Goal: Information Seeking & Learning: Learn about a topic

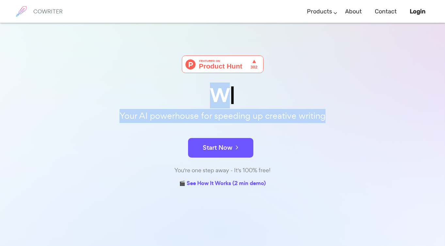
drag, startPoint x: 75, startPoint y: 94, endPoint x: 336, endPoint y: 117, distance: 261.8
click at [336, 117] on div "W Your AI powerhouse for speeding up creative writing Start Now You're one step…" at bounding box center [222, 123] width 327 height 134
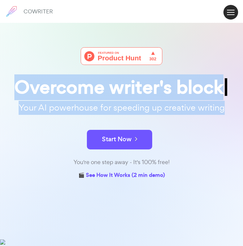
click at [195, 100] on div "Your AI powerhouse for speeding up creative writing" at bounding box center [121, 109] width 253 height 21
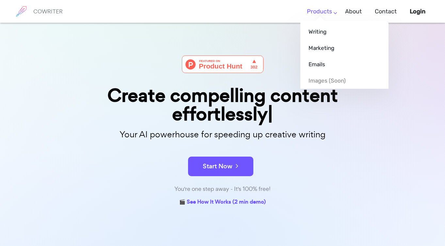
click at [332, 14] on link "Products" at bounding box center [319, 11] width 25 height 19
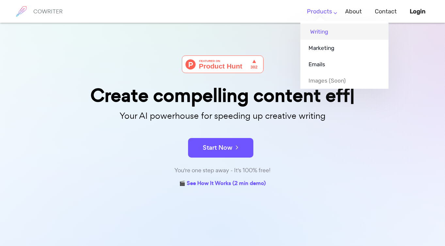
click at [325, 31] on link "Writing" at bounding box center [345, 32] width 88 height 16
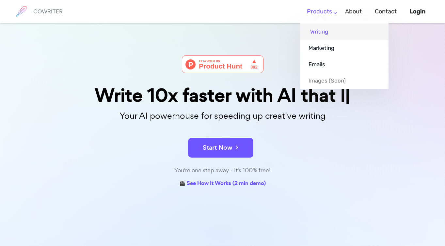
click at [327, 31] on link "Writing" at bounding box center [345, 32] width 88 height 16
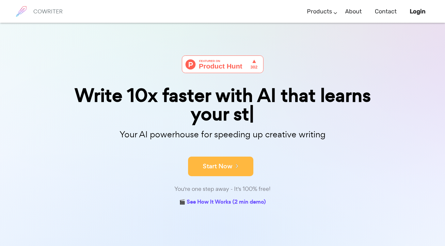
click at [216, 158] on button "Start Now" at bounding box center [220, 167] width 65 height 20
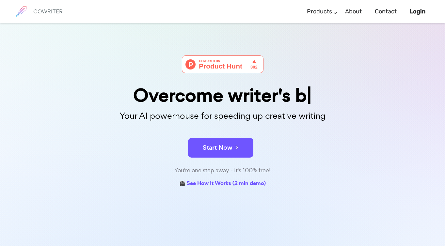
click at [233, 154] on button "Start Now" at bounding box center [220, 148] width 65 height 20
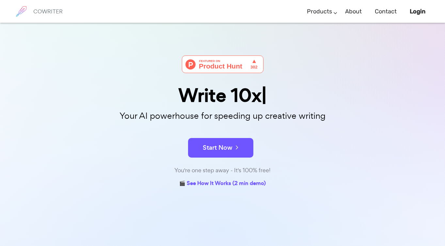
click at [255, 59] on img at bounding box center [223, 65] width 82 height 18
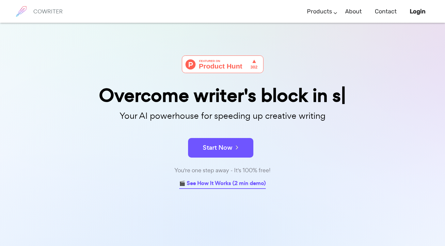
click at [249, 181] on link "🎬 See How It Works (2 min demo)" at bounding box center [222, 184] width 87 height 10
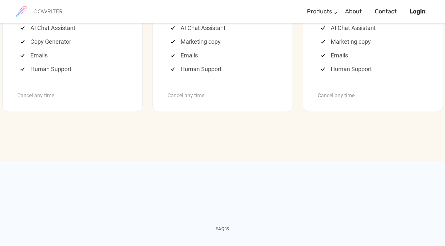
scroll to position [1829, 0]
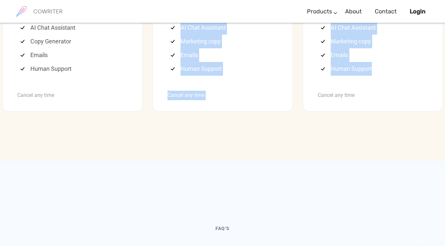
drag, startPoint x: 382, startPoint y: 200, endPoint x: 225, endPoint y: 149, distance: 165.1
click at [225, 21] on li "Image Generator" at bounding box center [224, 14] width 107 height 14
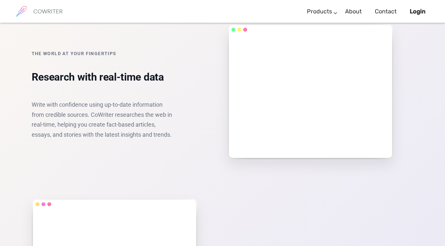
scroll to position [779, 0]
